Goal: Information Seeking & Learning: Learn about a topic

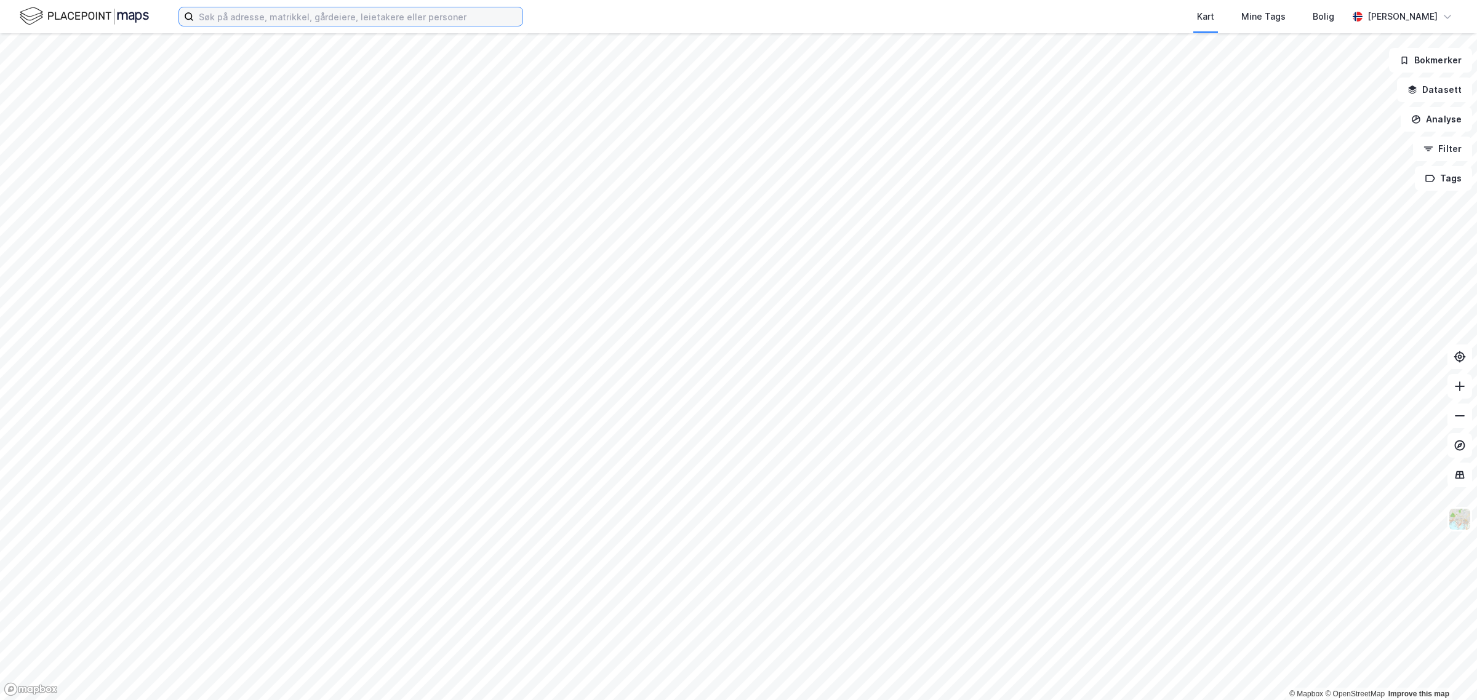
click at [353, 13] on input at bounding box center [358, 16] width 329 height 18
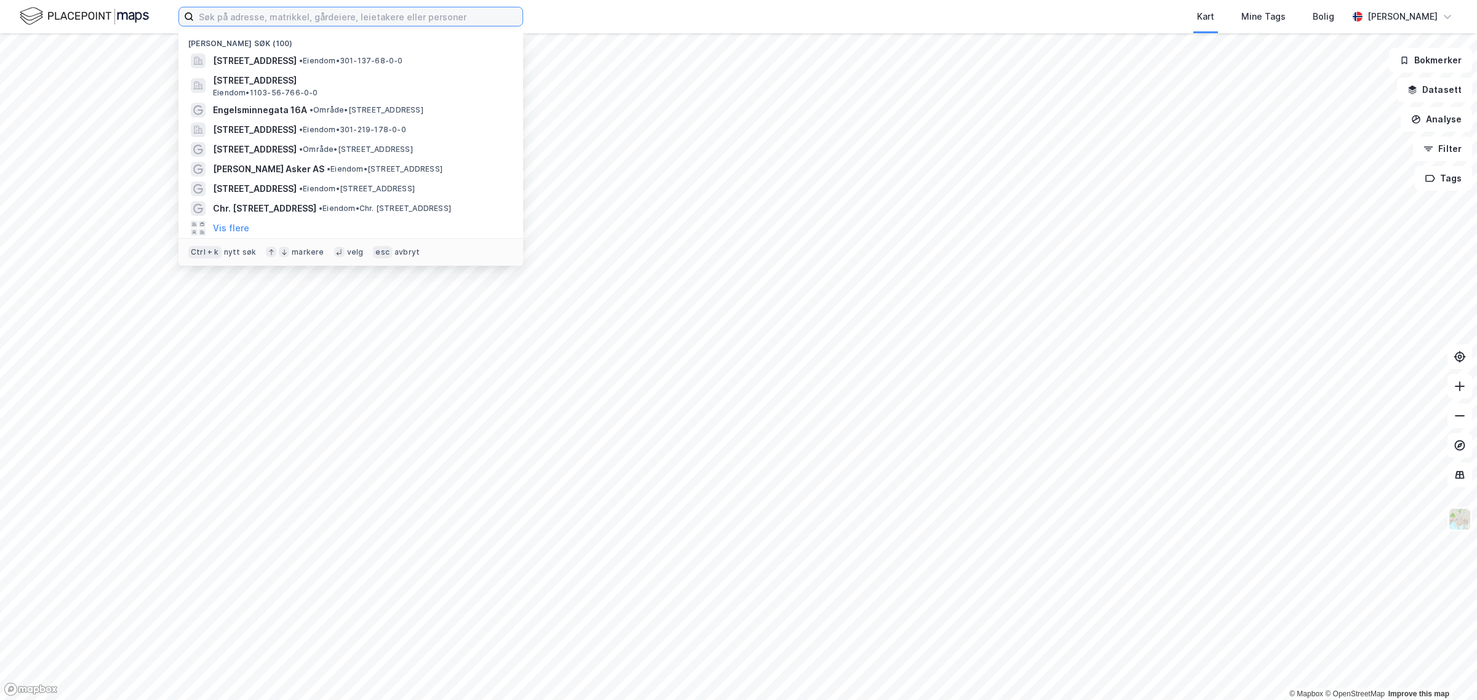
paste input "Norsk Sjømat stranda as"
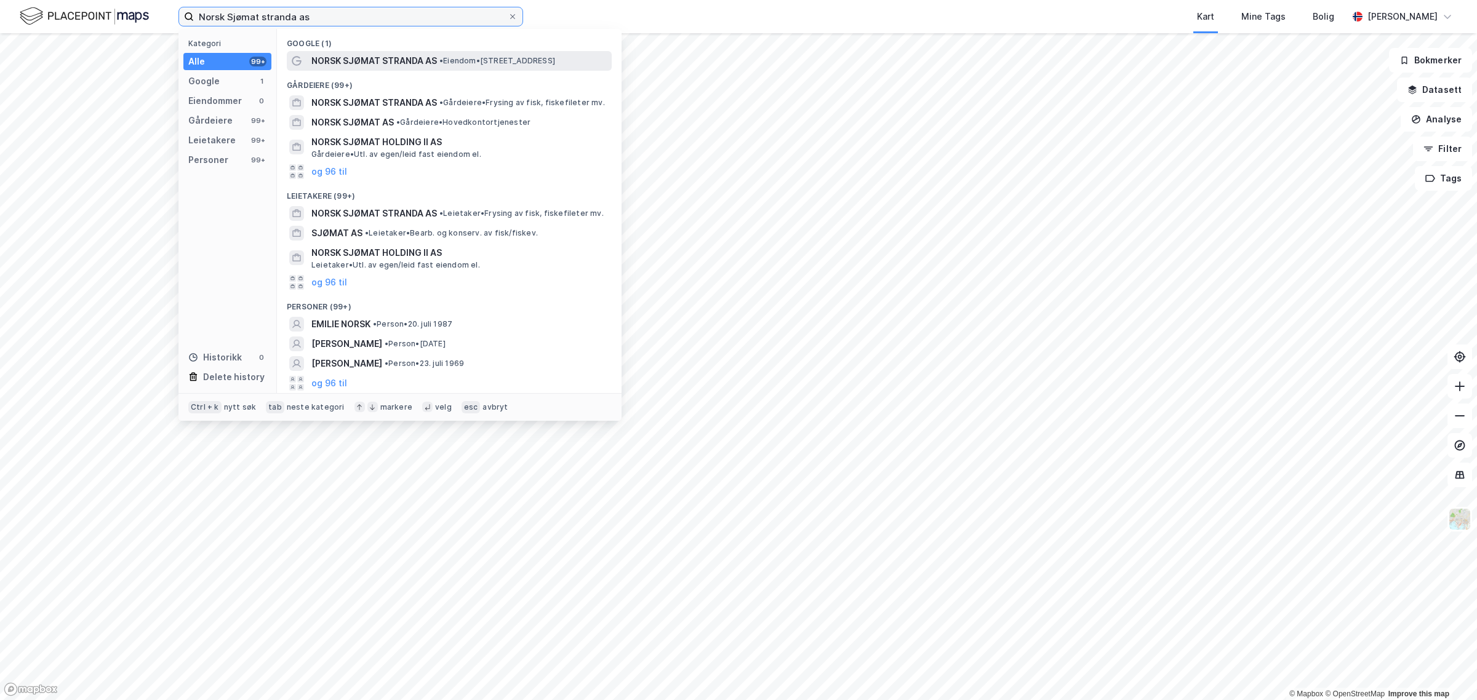
type input "Norsk Sjømat stranda as"
click at [391, 60] on span "NORSK SJØMAT STRANDA AS" at bounding box center [374, 61] width 126 height 15
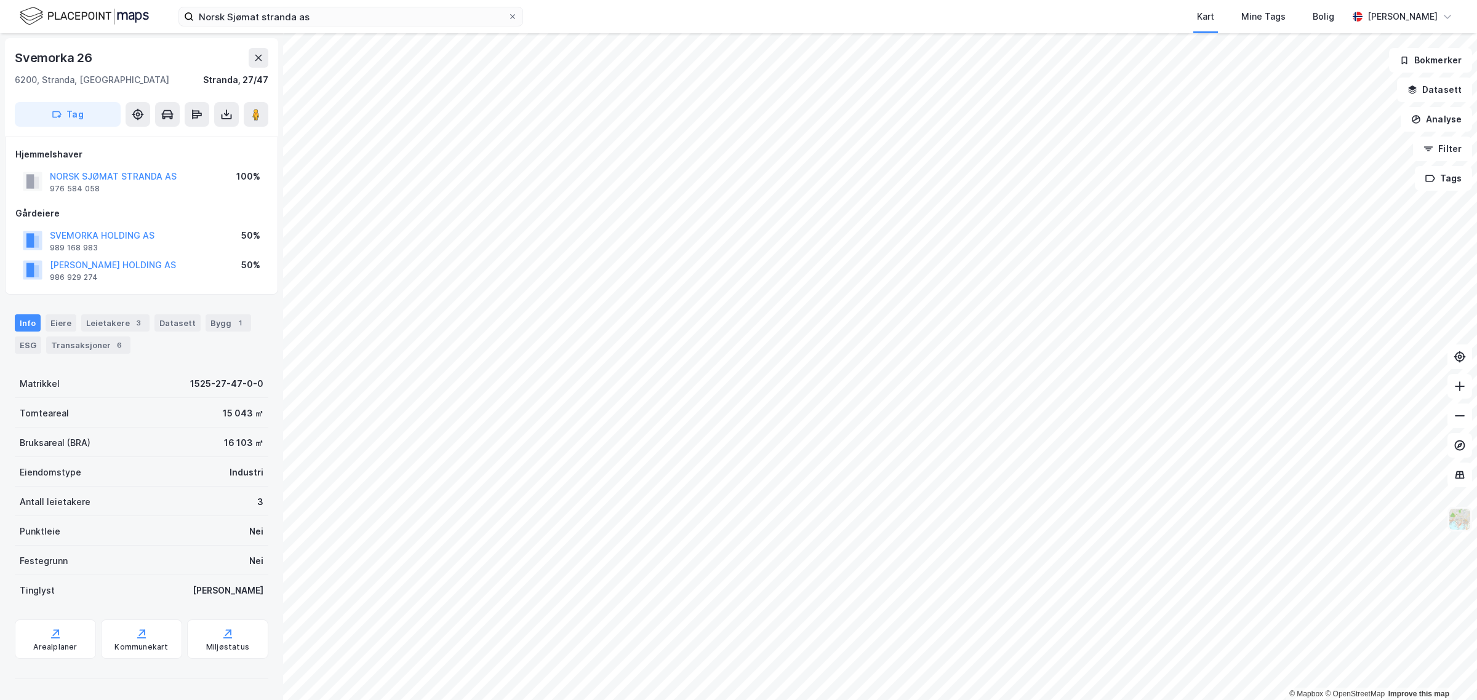
click at [1462, 525] on img at bounding box center [1459, 519] width 23 height 23
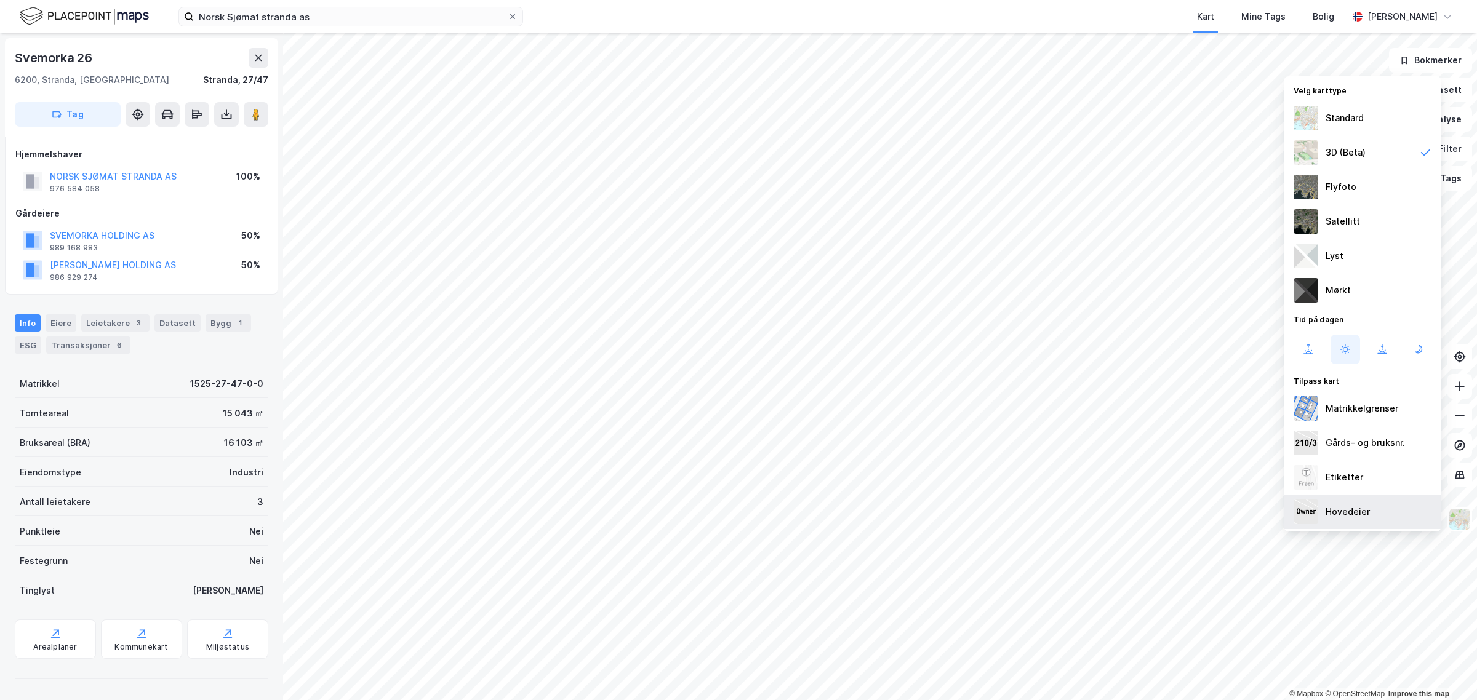
click at [1351, 506] on div "Hovedeier" at bounding box center [1348, 512] width 44 height 15
click at [1364, 118] on div "Standard" at bounding box center [1363, 118] width 158 height 34
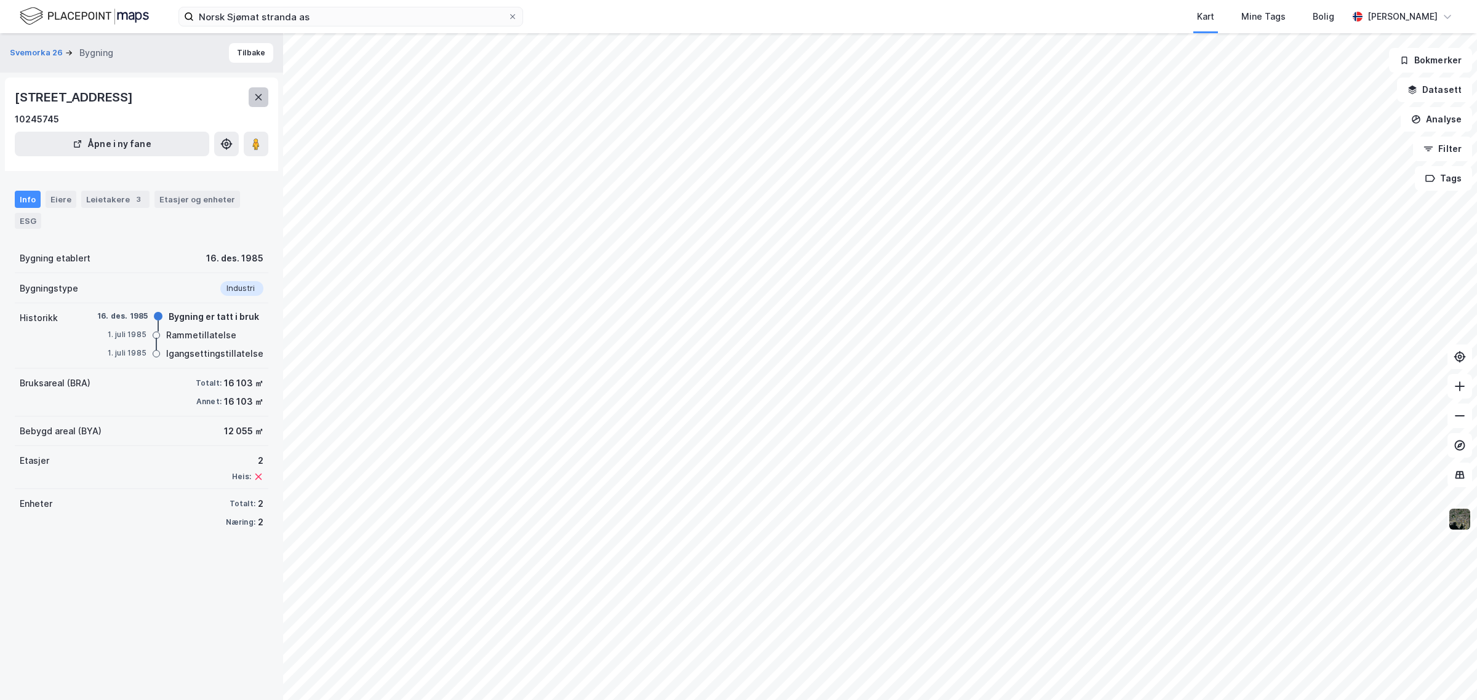
click at [263, 106] on button at bounding box center [259, 97] width 20 height 20
click at [257, 102] on icon at bounding box center [259, 97] width 10 height 10
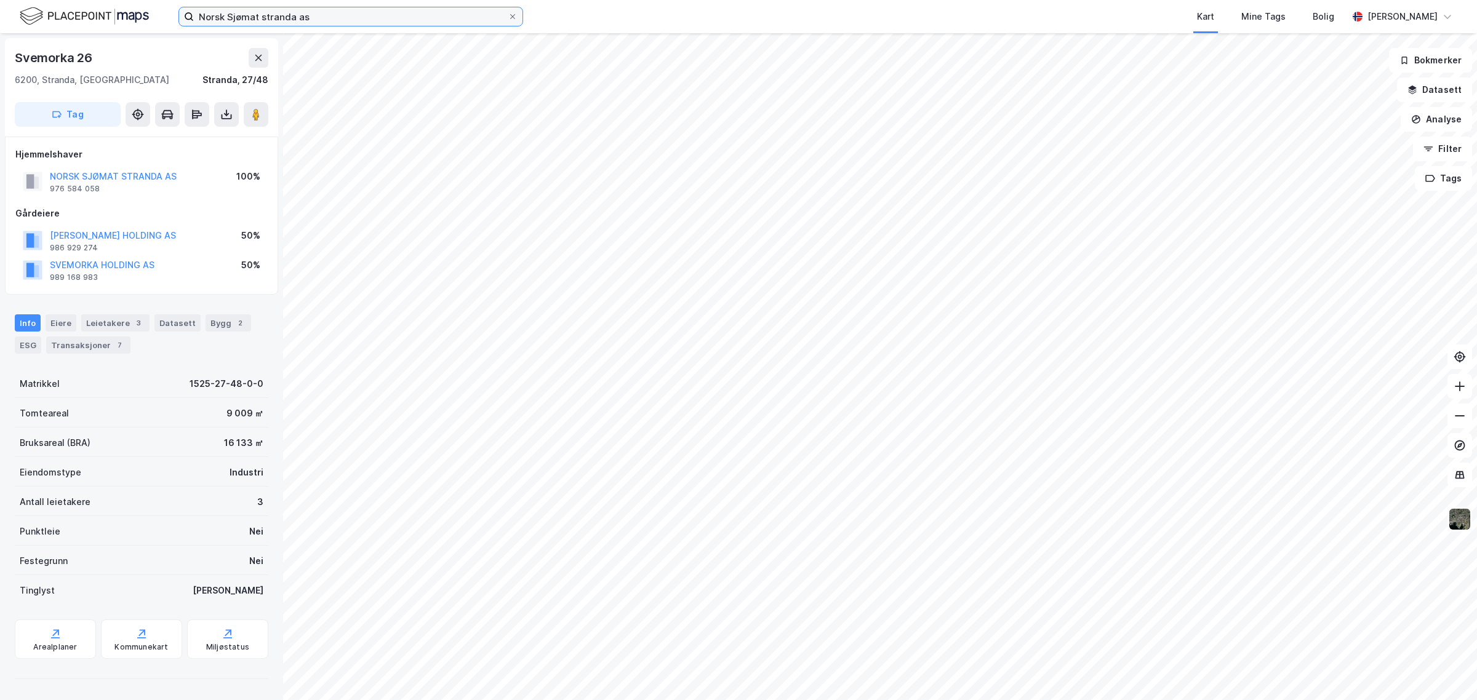
click at [308, 13] on input "Norsk Sjømat stranda as" at bounding box center [351, 16] width 314 height 18
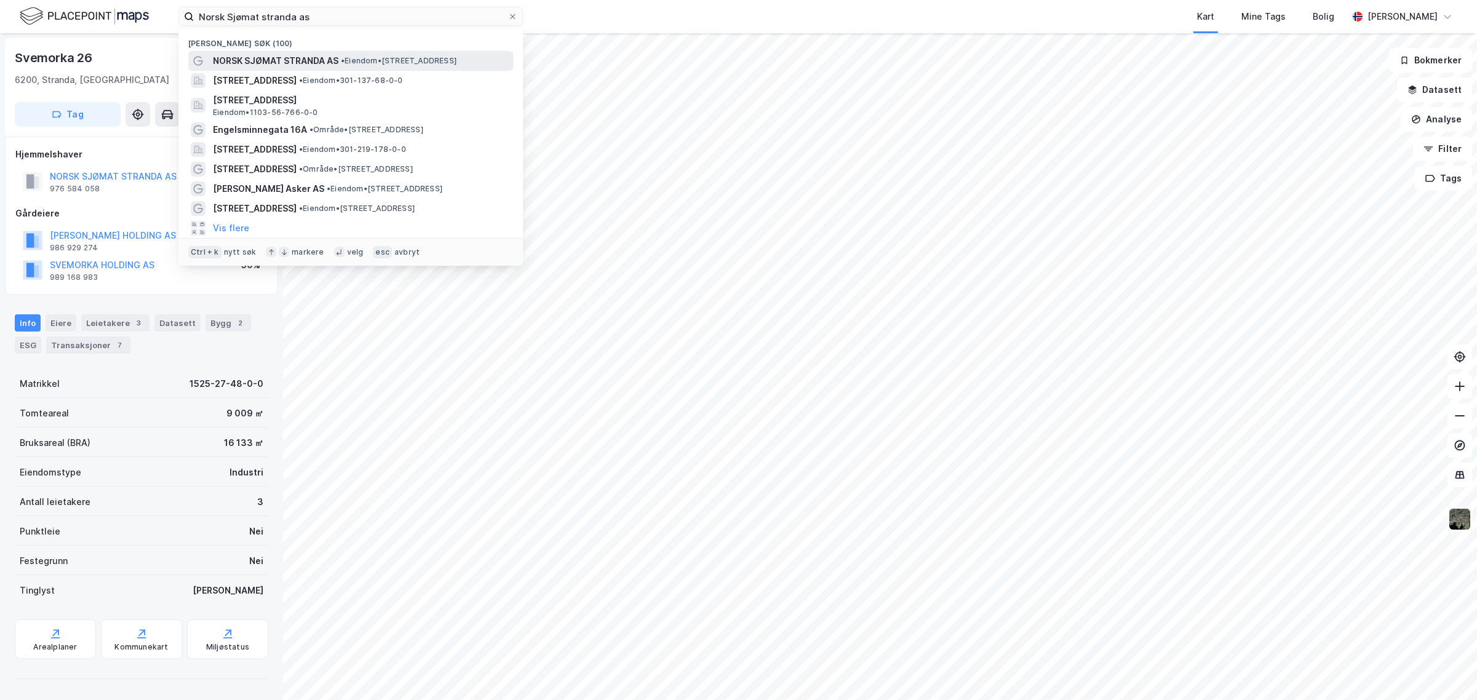
click at [328, 56] on span "NORSK SJØMAT STRANDA AS" at bounding box center [276, 61] width 126 height 15
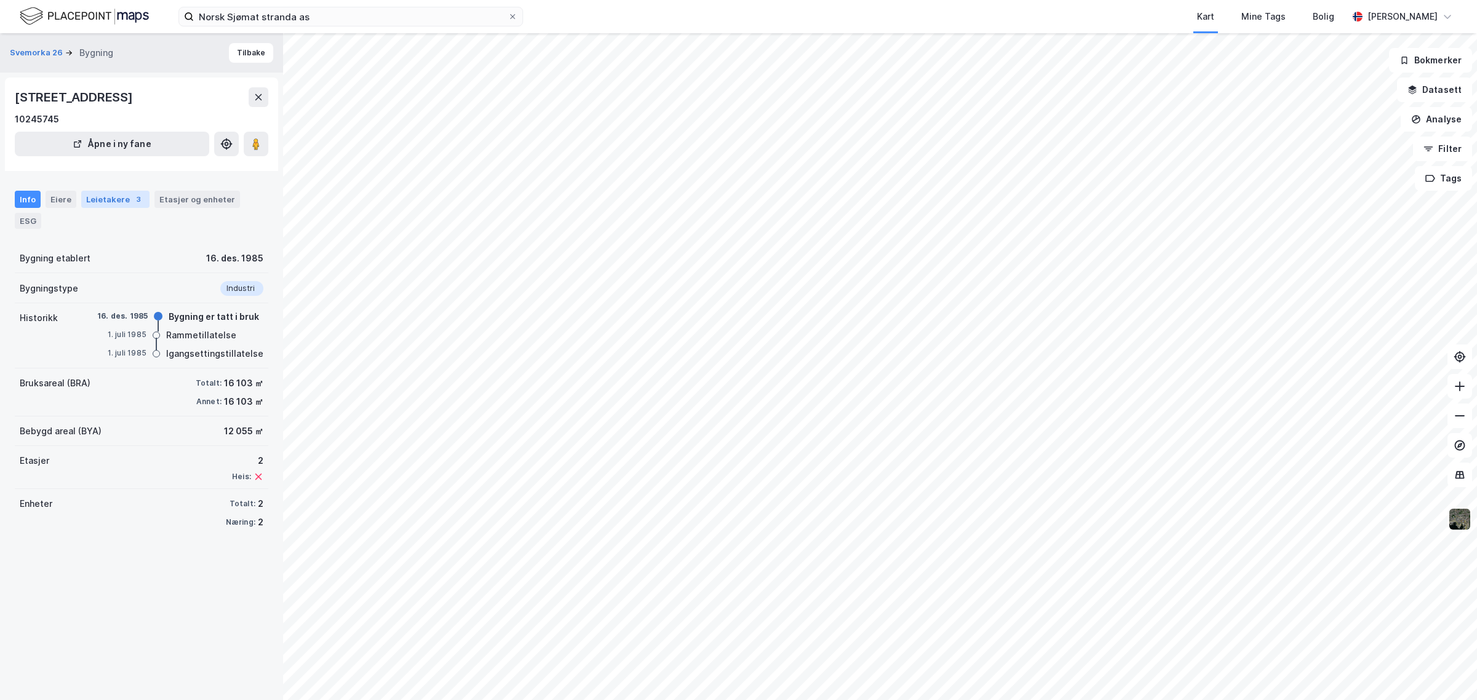
click at [94, 208] on div "Leietakere 3" at bounding box center [115, 199] width 68 height 17
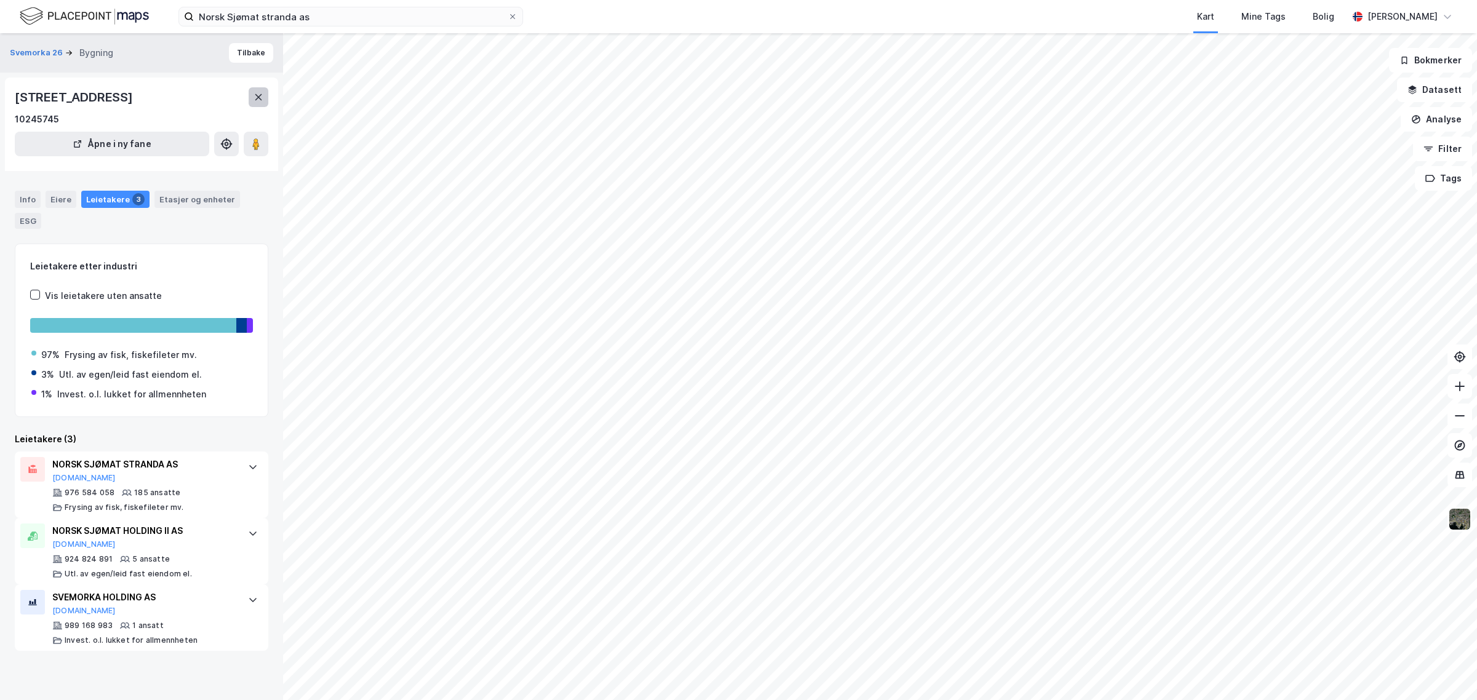
click at [253, 107] on button at bounding box center [259, 97] width 20 height 20
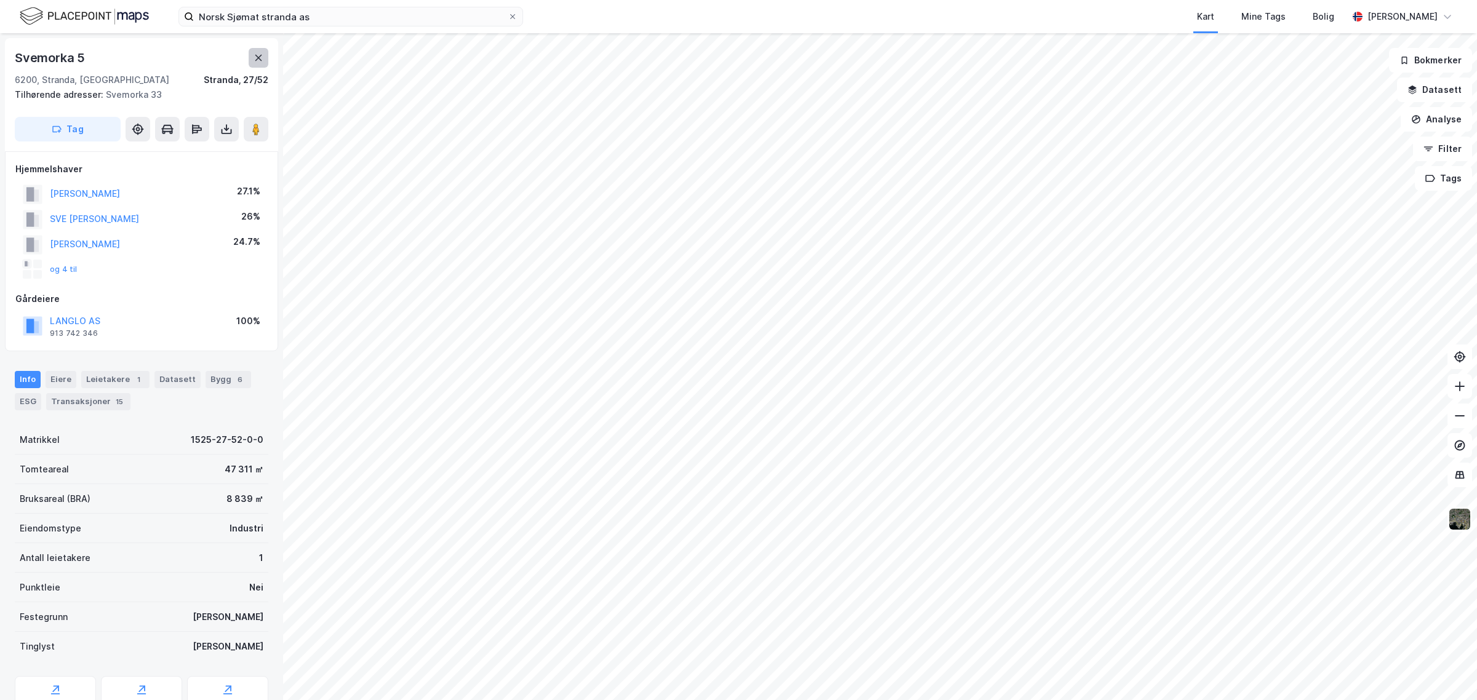
click at [260, 49] on button at bounding box center [259, 58] width 20 height 20
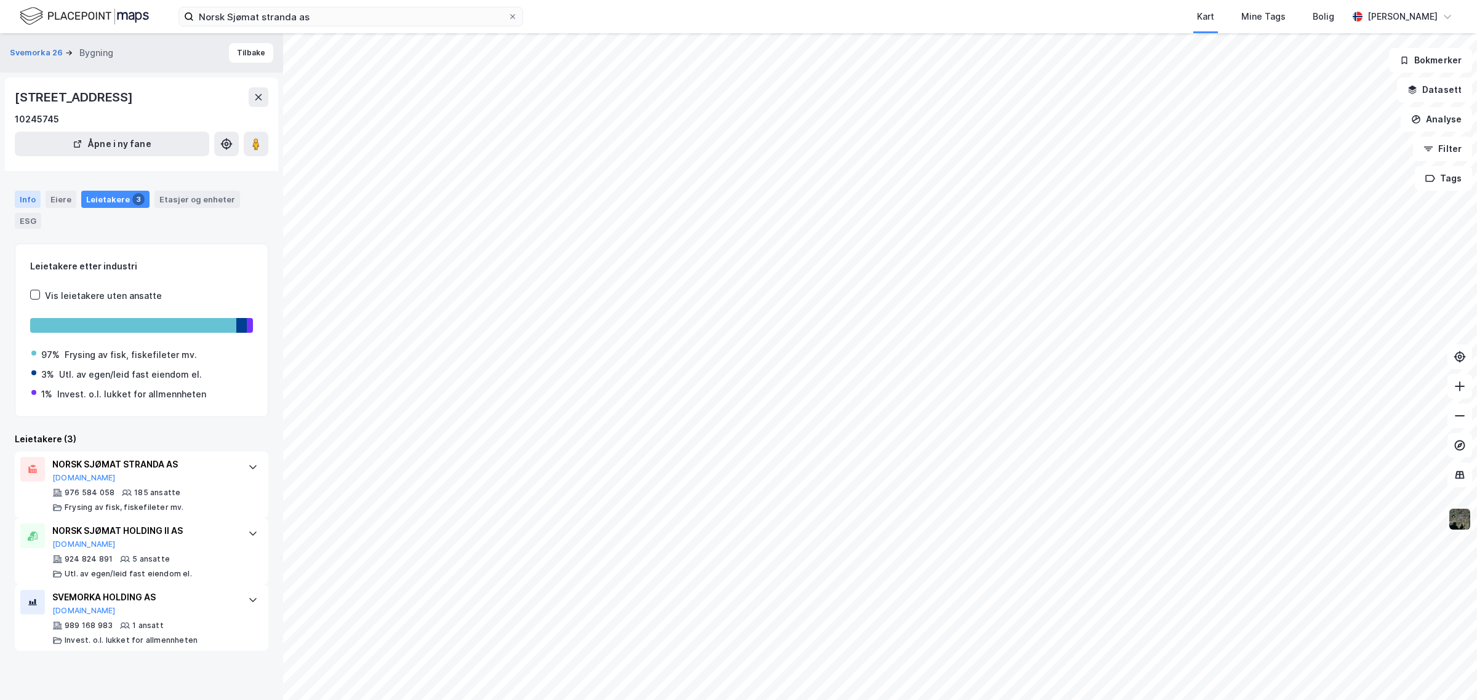
click at [28, 208] on div "Info" at bounding box center [28, 199] width 26 height 17
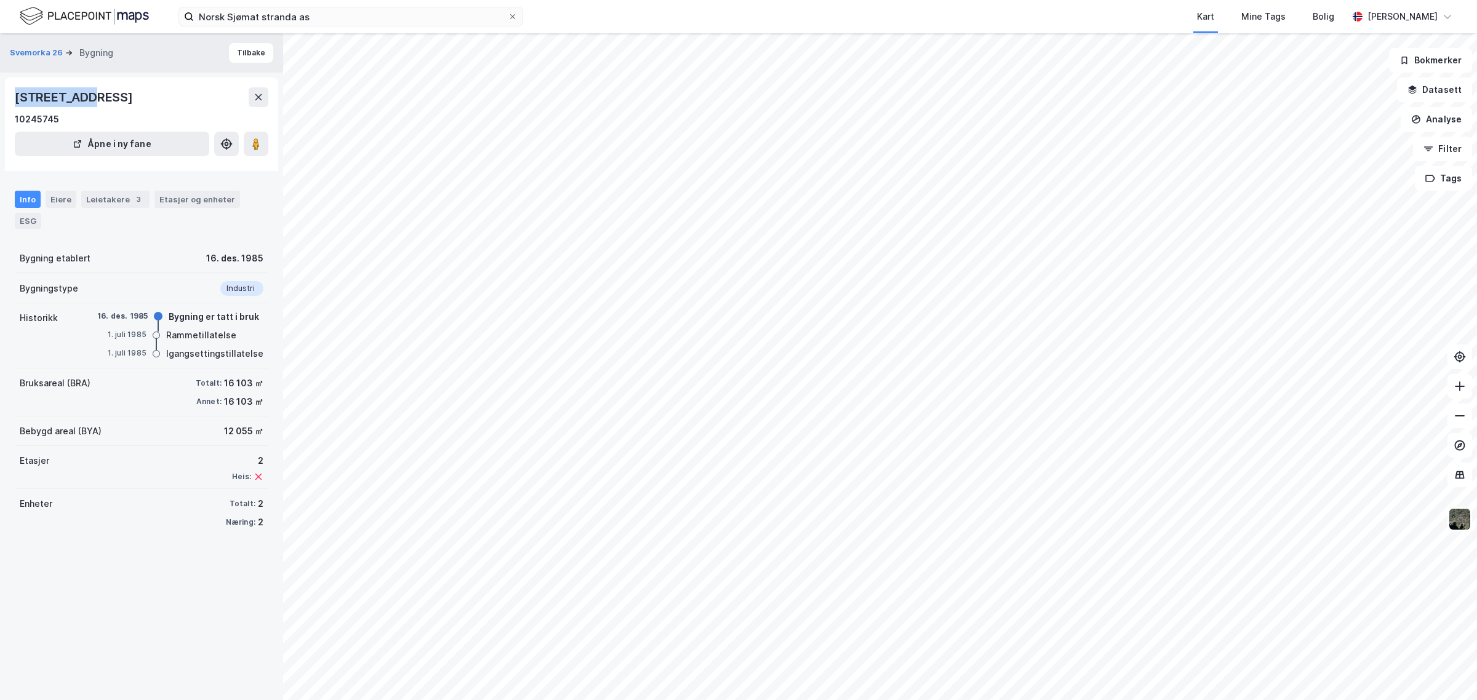
drag, startPoint x: 13, startPoint y: 93, endPoint x: 90, endPoint y: 97, distance: 77.0
click at [90, 97] on div "[STREET_ADDRESS] ROMSDAL 10245745 Åpne i ny fane" at bounding box center [141, 125] width 273 height 94
copy div "Svemorka 26"
click at [1462, 524] on img at bounding box center [1459, 519] width 23 height 23
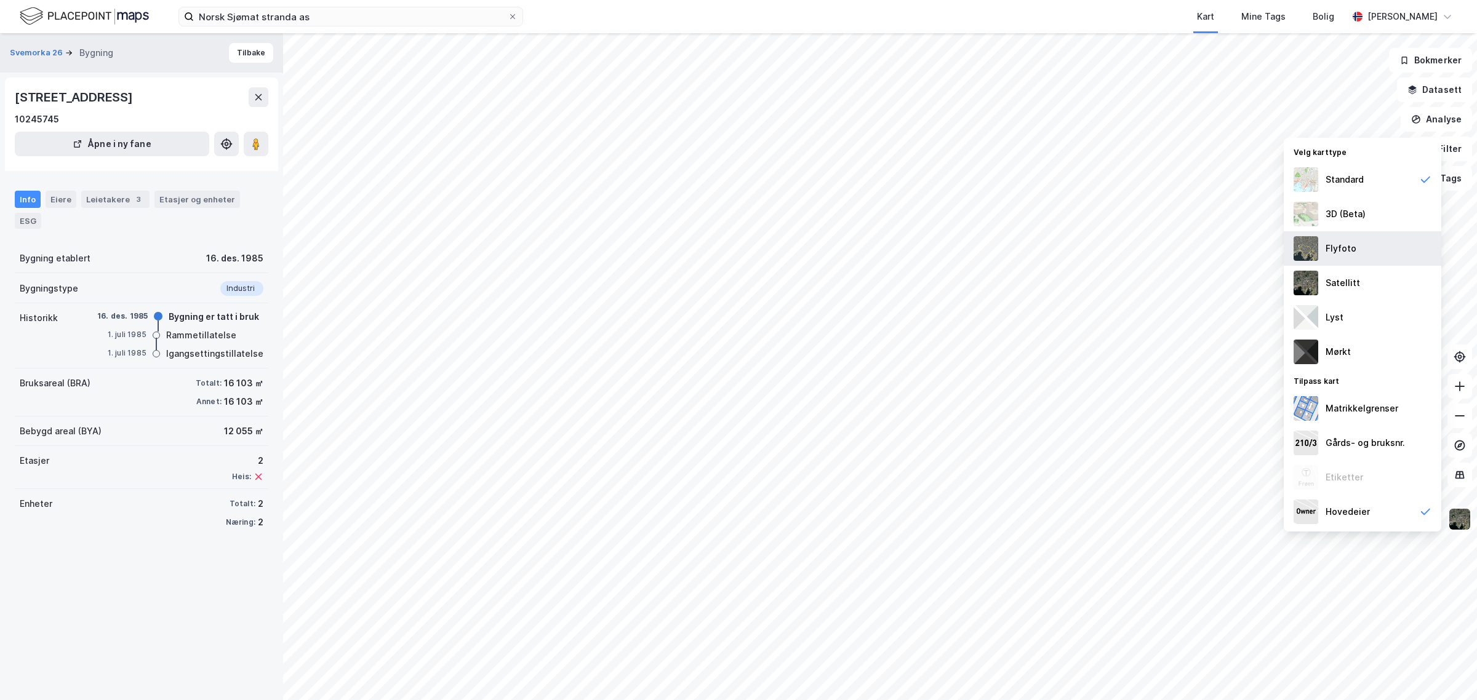
click at [1352, 257] on div "Flyfoto" at bounding box center [1363, 248] width 158 height 34
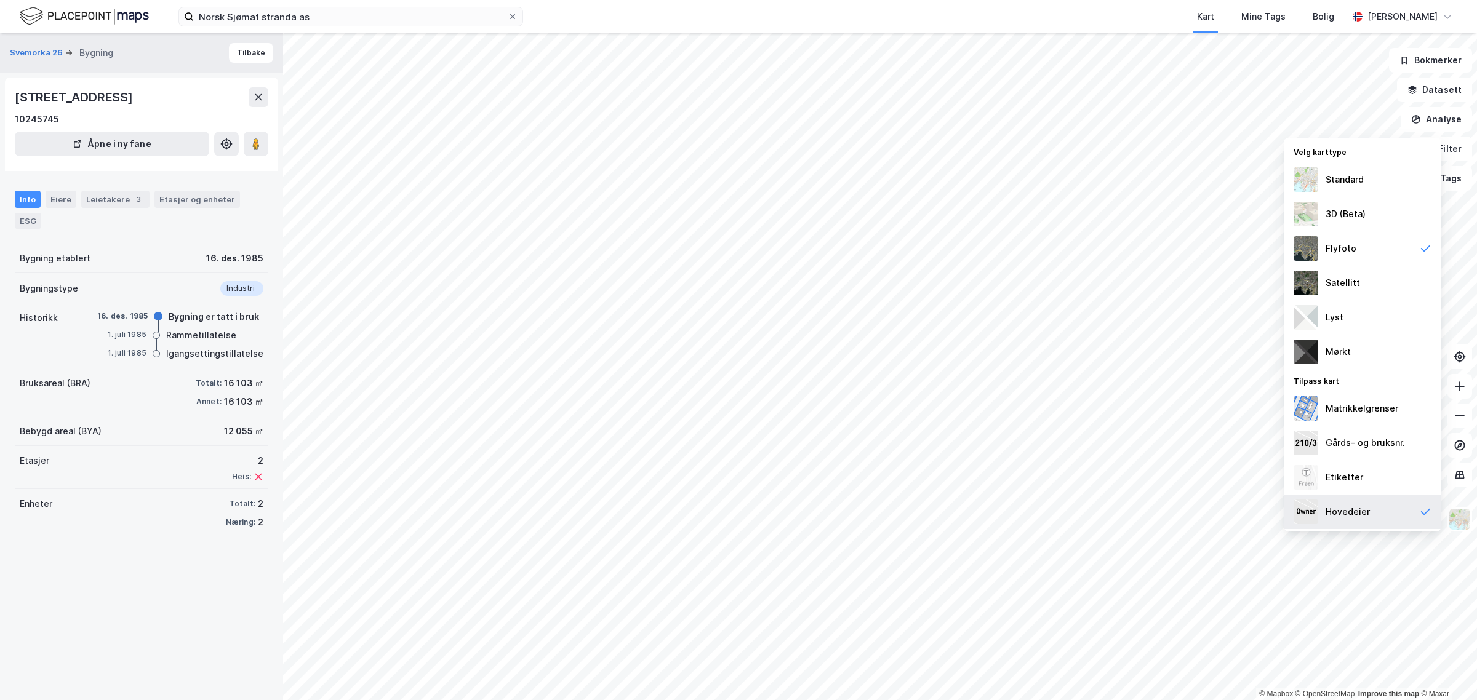
click at [1376, 508] on div "Hovedeier" at bounding box center [1363, 512] width 158 height 34
click at [56, 208] on div "Eiere" at bounding box center [61, 199] width 31 height 17
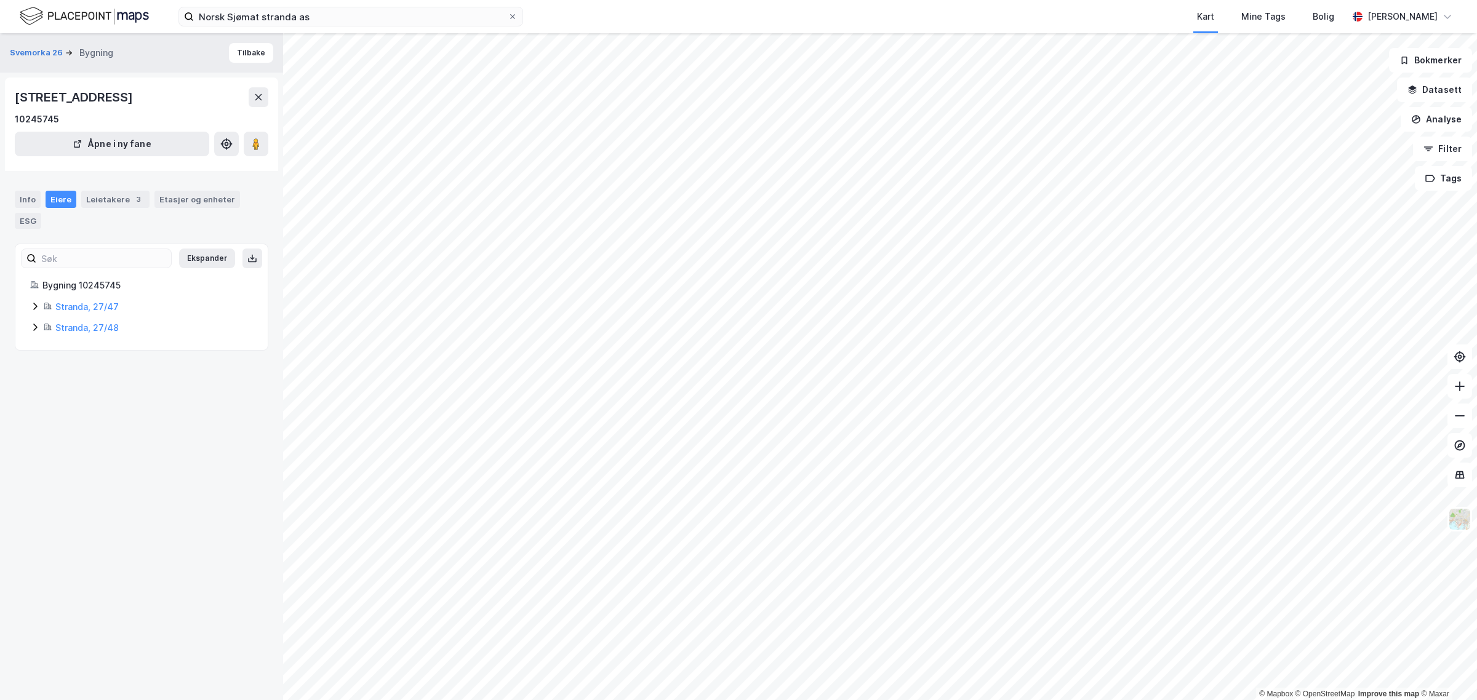
click at [35, 311] on icon at bounding box center [35, 307] width 10 height 10
click at [35, 395] on icon at bounding box center [35, 390] width 10 height 10
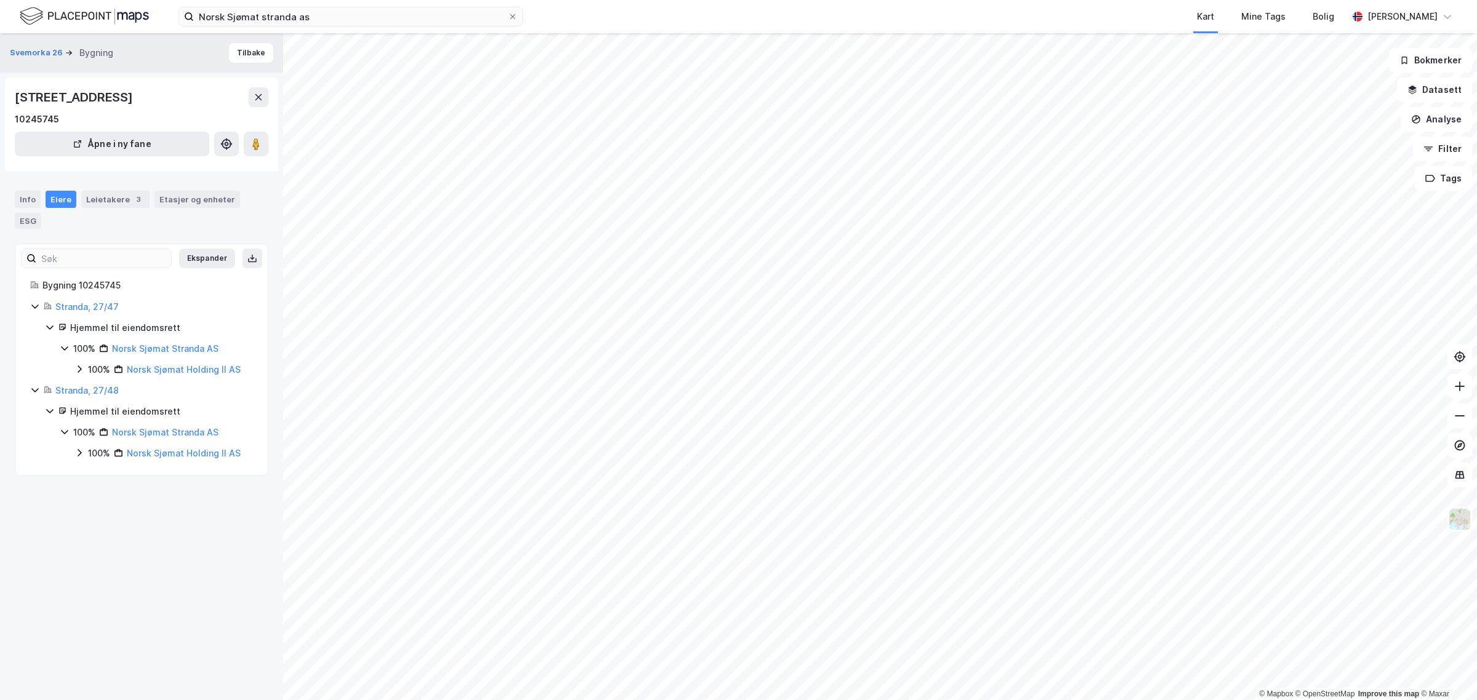
click at [253, 94] on div "[STREET_ADDRESS]" at bounding box center [142, 97] width 254 height 20
click at [254, 102] on icon at bounding box center [259, 97] width 10 height 10
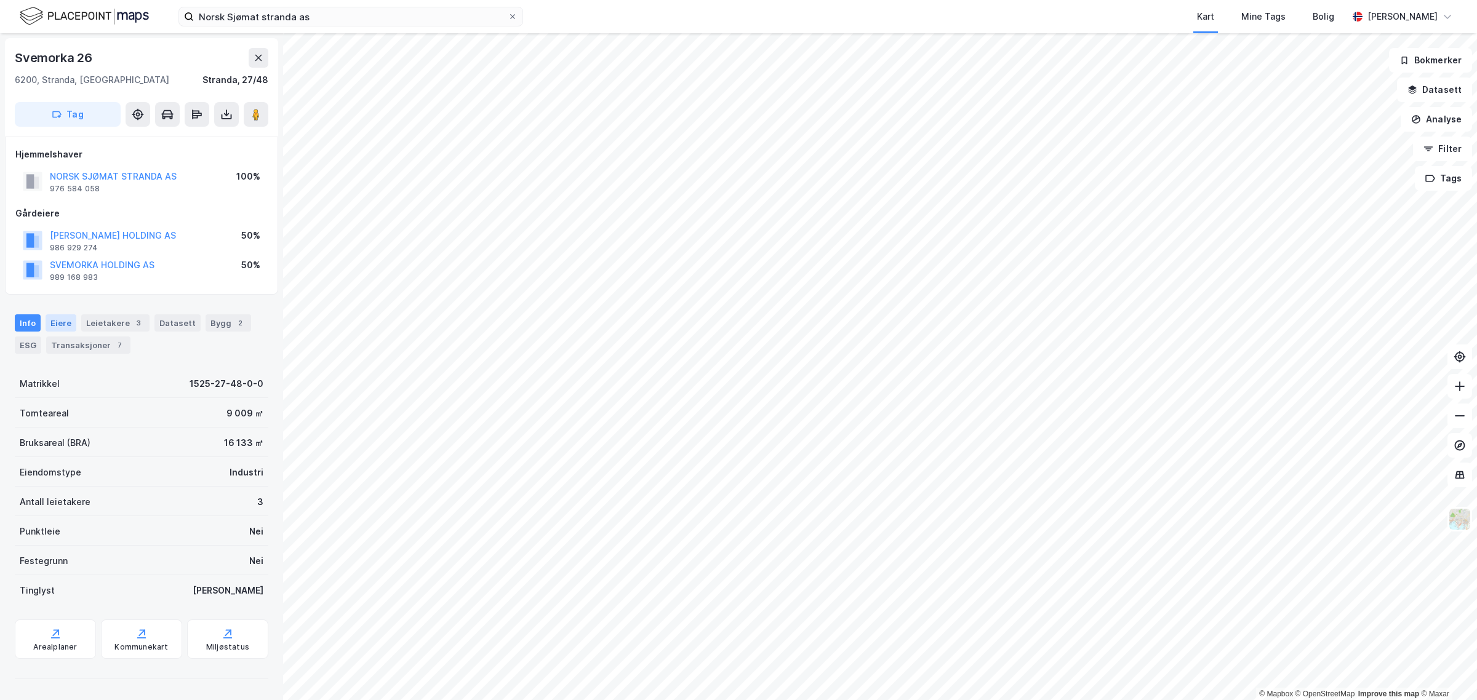
click at [60, 323] on div "Eiere" at bounding box center [61, 322] width 31 height 17
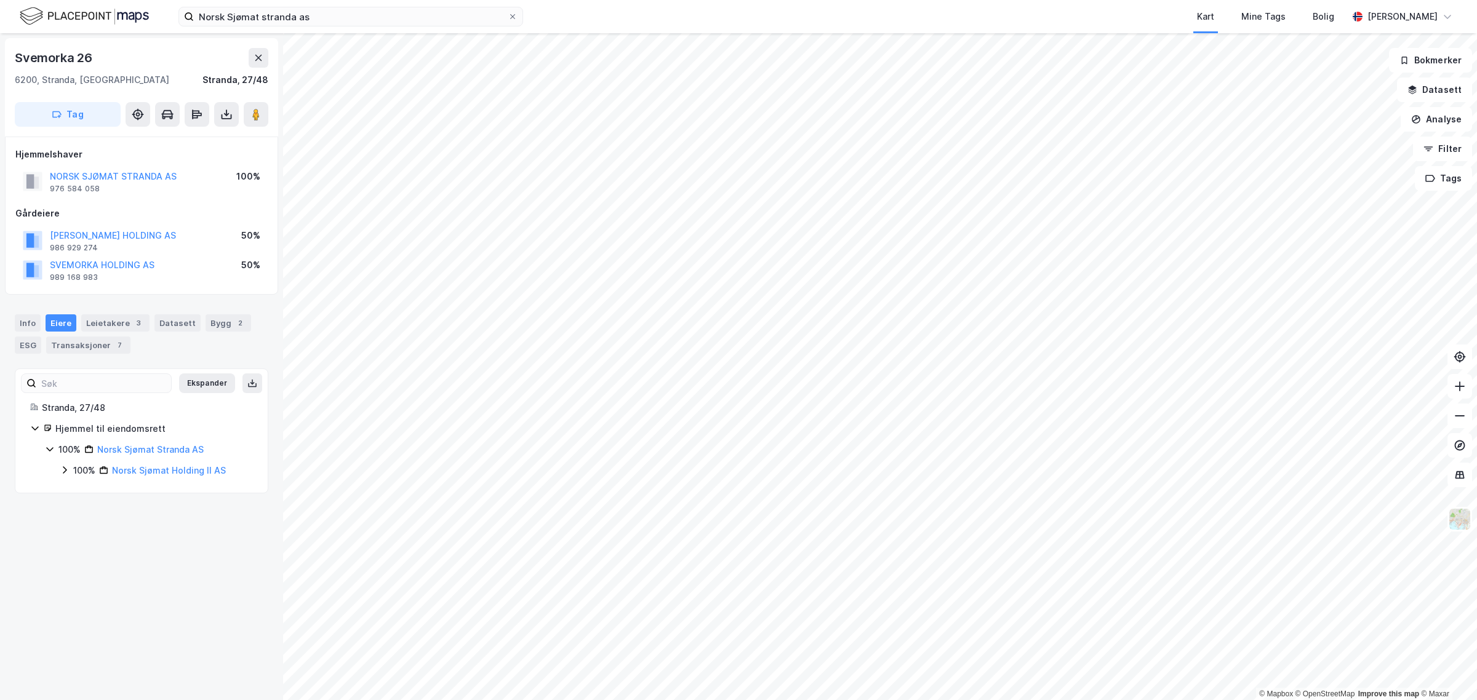
click at [66, 468] on icon at bounding box center [65, 470] width 10 height 10
click at [77, 494] on icon at bounding box center [79, 491] width 10 height 10
click at [94, 514] on icon at bounding box center [94, 512] width 10 height 10
click at [93, 578] on icon at bounding box center [94, 583] width 10 height 10
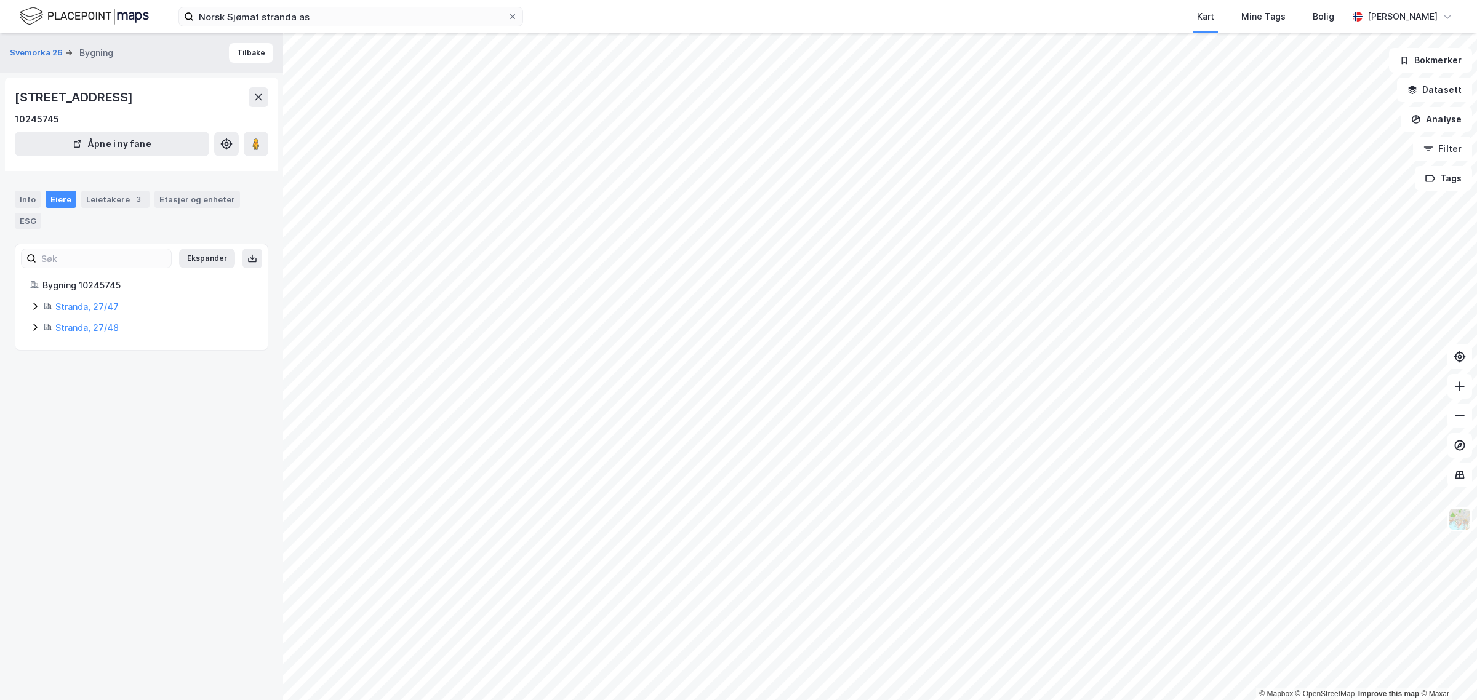
click at [36, 332] on icon at bounding box center [35, 327] width 10 height 10
click at [77, 395] on icon at bounding box center [79, 390] width 10 height 10
click at [89, 416] on icon at bounding box center [94, 411] width 10 height 10
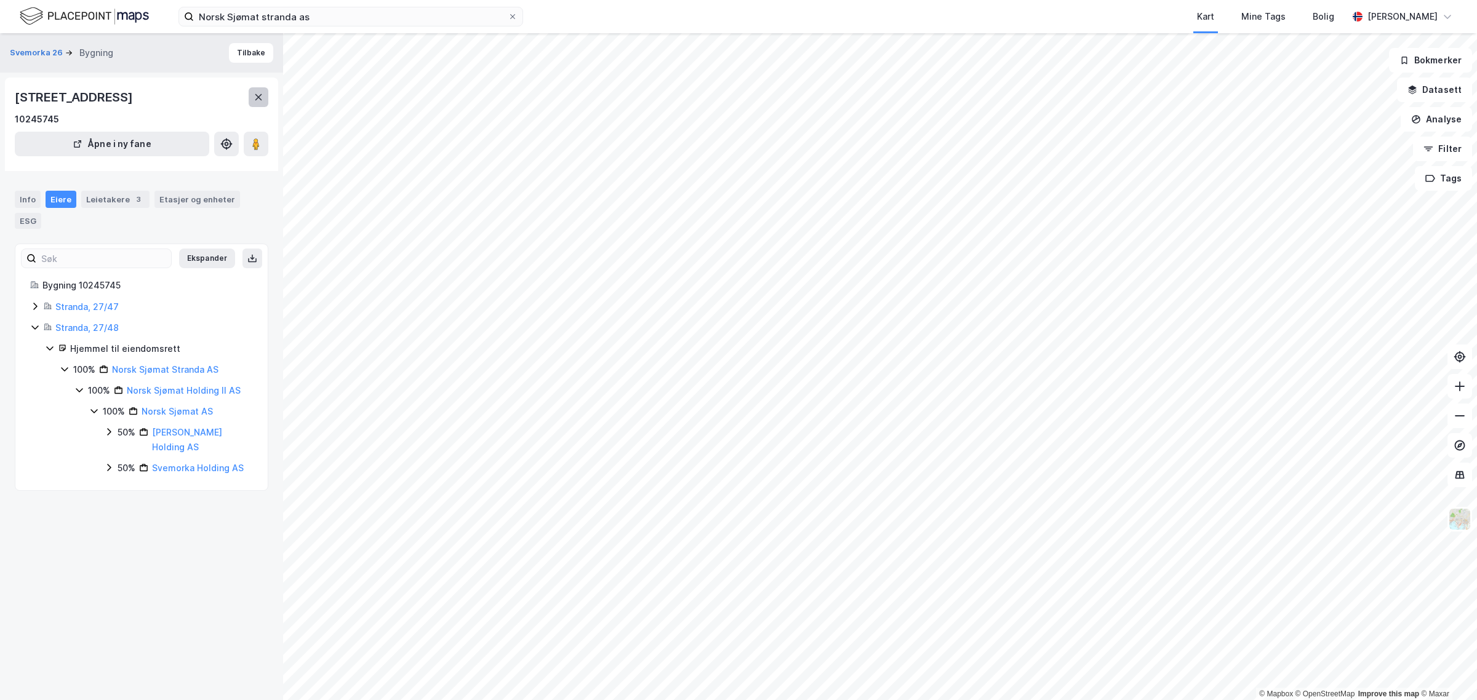
click at [260, 102] on icon at bounding box center [259, 97] width 10 height 10
